Goal: Check status: Check status

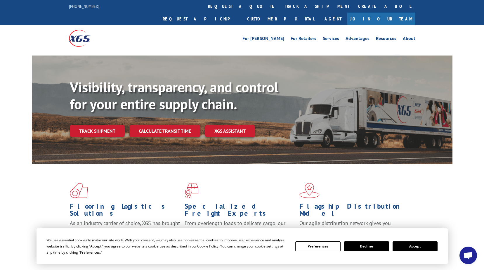
click at [419, 249] on button "Accept" at bounding box center [415, 246] width 45 height 10
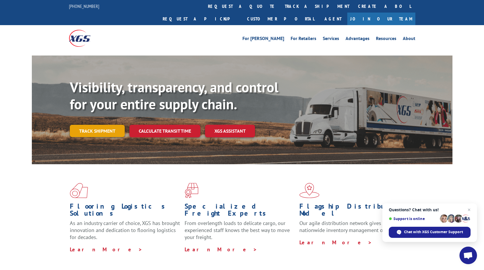
click at [102, 125] on link "Track shipment" at bounding box center [97, 131] width 55 height 12
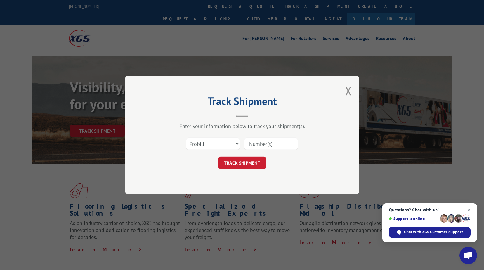
paste input "17235218BOL"
type input "17235218BOL"
click at [256, 162] on button "TRACK SHIPMENT" at bounding box center [242, 163] width 48 height 12
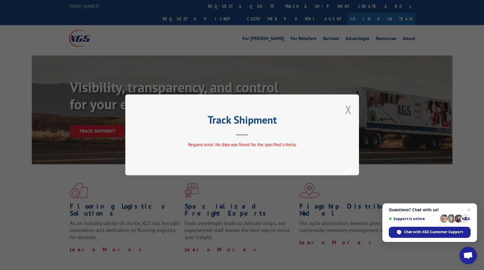
click at [346, 113] on button "Close modal" at bounding box center [348, 109] width 6 height 15
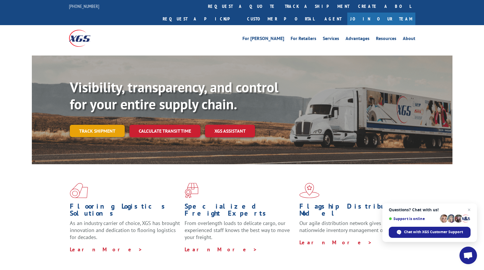
click at [103, 125] on link "Track shipment" at bounding box center [97, 131] width 55 height 12
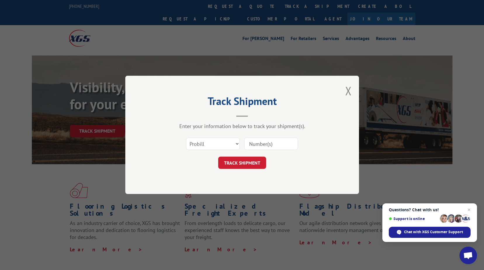
paste input "17235218BOL"
drag, startPoint x: 273, startPoint y: 145, endPoint x: 288, endPoint y: 146, distance: 14.3
click at [288, 146] on input "17235218BOL" at bounding box center [271, 144] width 54 height 12
type input "17235218"
click at [246, 161] on button "TRACK SHIPMENT" at bounding box center [242, 163] width 48 height 12
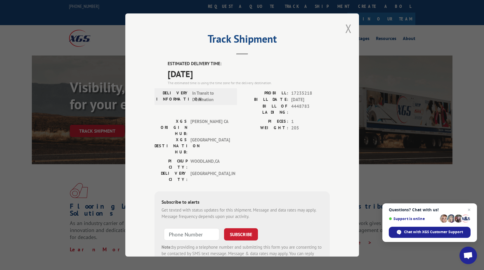
click at [345, 27] on button "Close modal" at bounding box center [348, 28] width 6 height 15
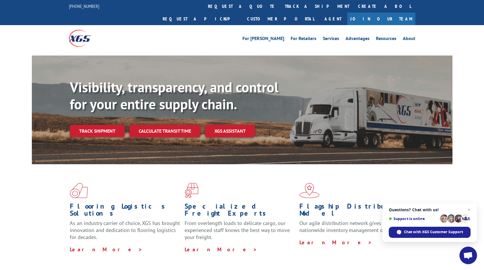
click at [13, 69] on div "Visibility, transparency, and control for your entire supply chain. Track shipm…" at bounding box center [242, 115] width 484 height 120
